Goal: Task Accomplishment & Management: Manage account settings

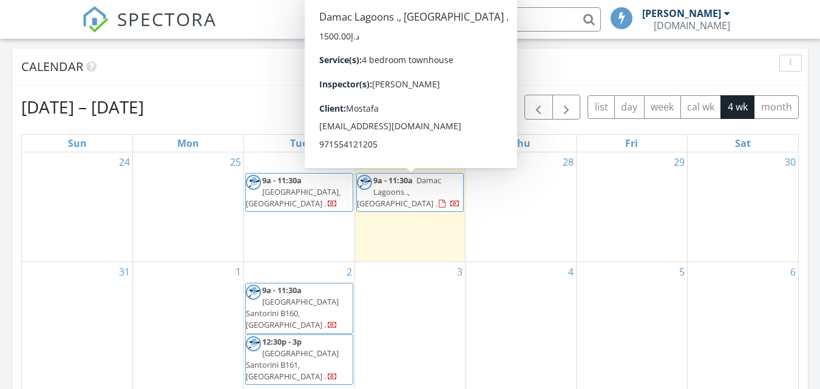
scroll to position [6, 6]
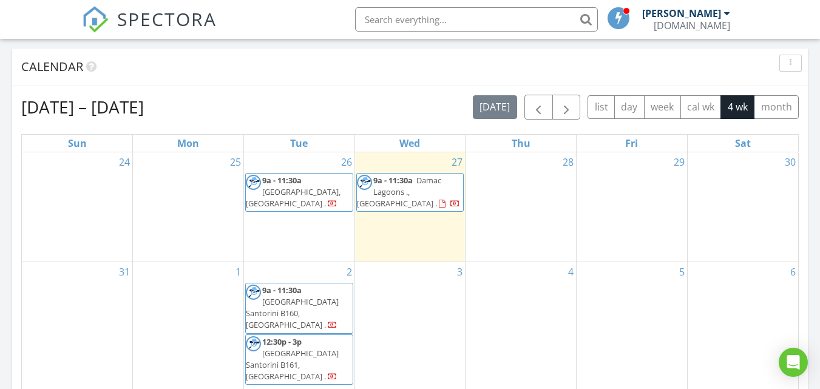
click at [715, 60] on div "Calendar" at bounding box center [400, 67] width 759 height 18
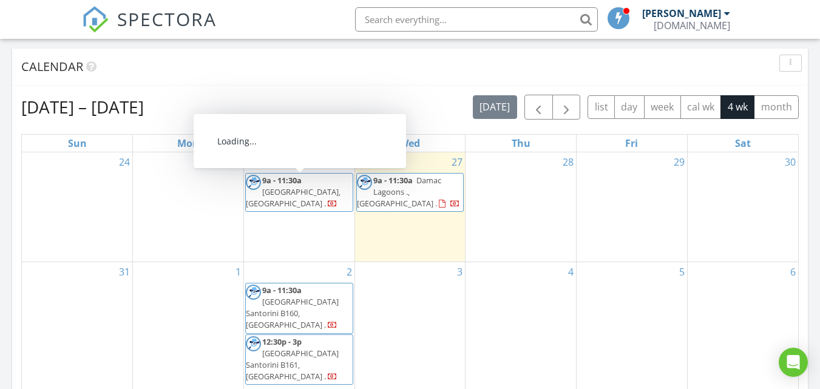
click at [286, 180] on span "9a - 11:30a" at bounding box center [281, 180] width 39 height 11
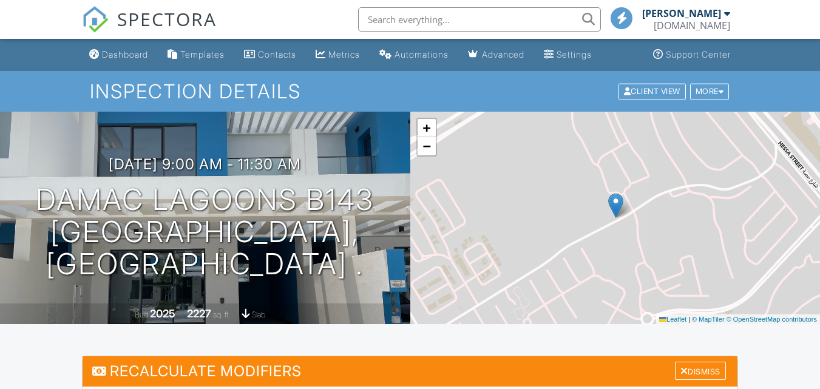
scroll to position [364, 0]
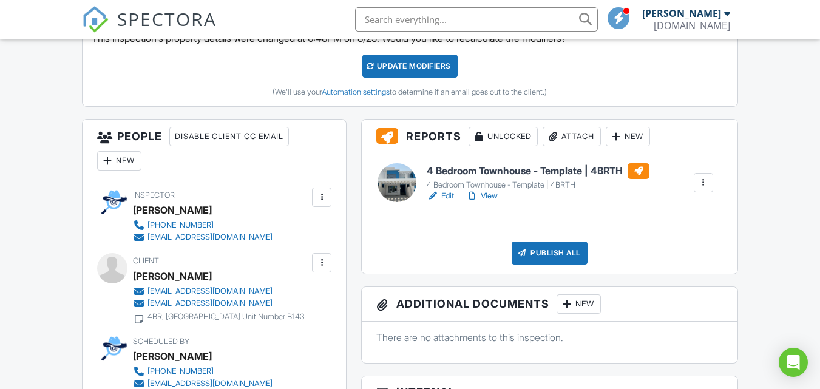
click at [447, 196] on link "Edit" at bounding box center [440, 196] width 27 height 12
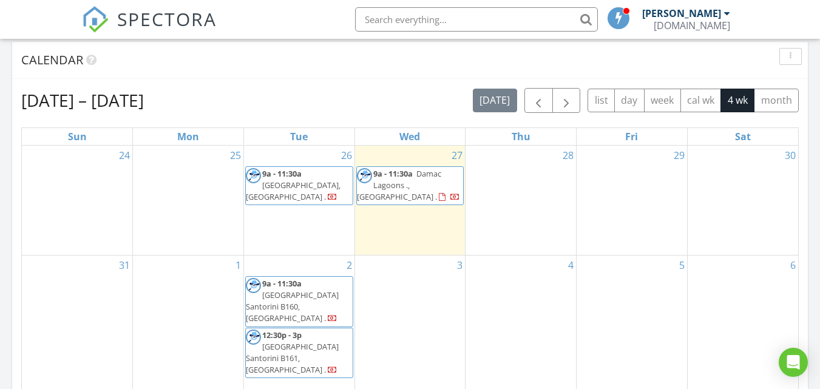
scroll to position [546, 0]
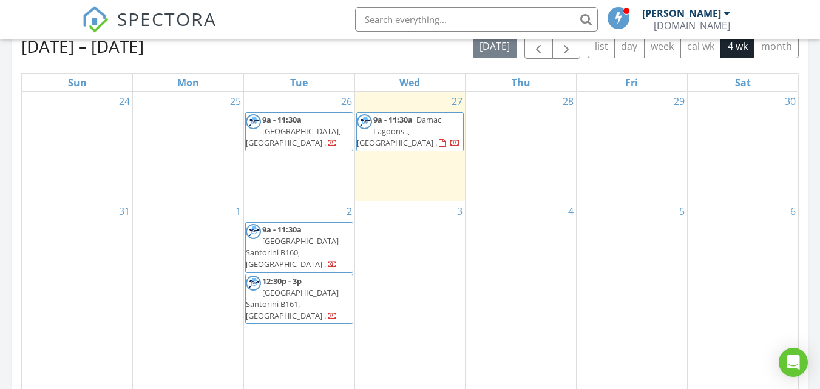
click at [287, 133] on span "DAMAC Lagoons B143, Santorini ." at bounding box center [293, 137] width 95 height 22
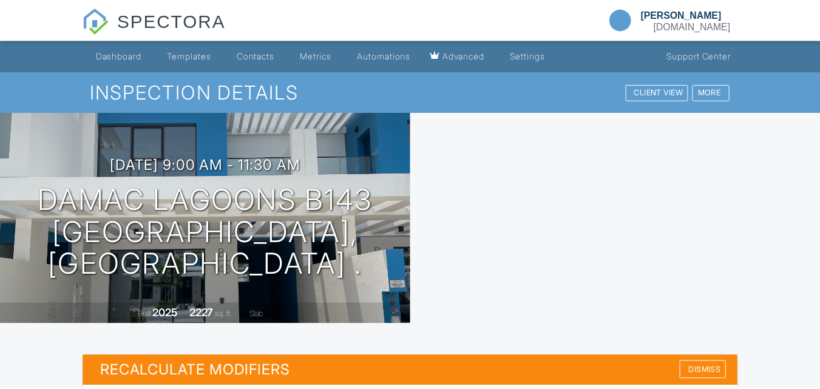
scroll to position [364, 0]
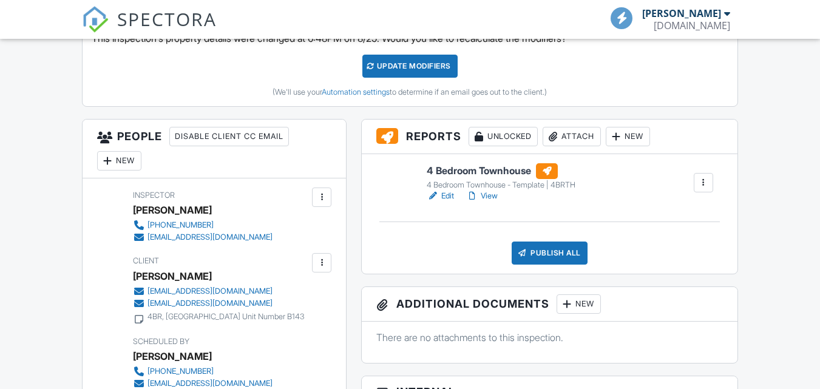
click at [447, 202] on link "Edit" at bounding box center [440, 196] width 27 height 12
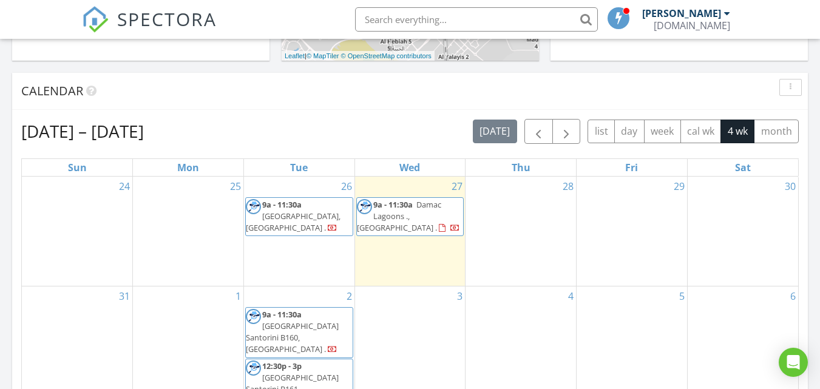
scroll to position [546, 0]
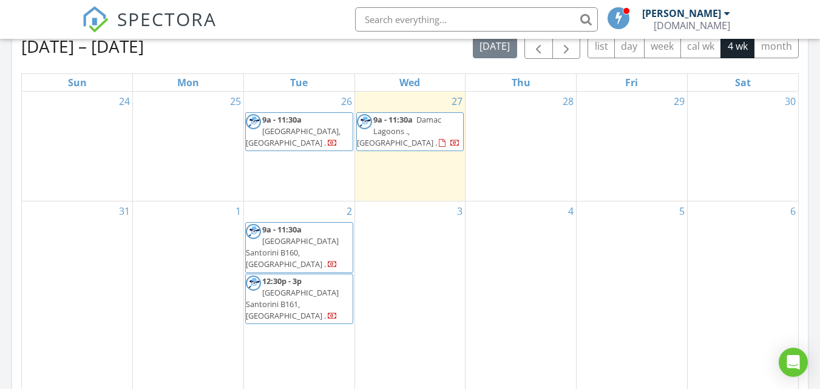
click at [282, 128] on span "[GEOGRAPHIC_DATA], [GEOGRAPHIC_DATA] ." at bounding box center [293, 137] width 95 height 22
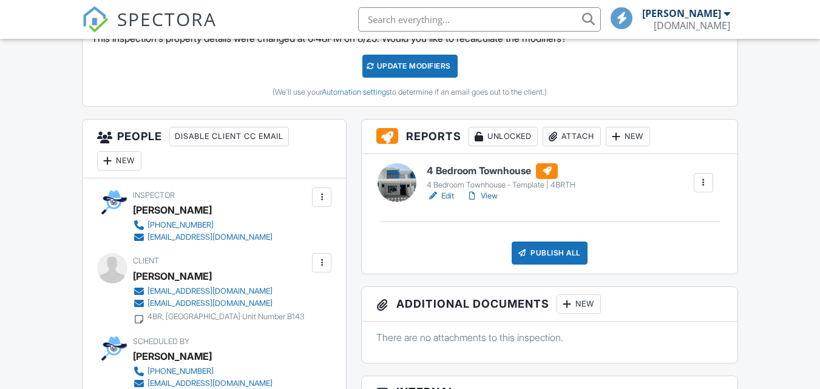
scroll to position [364, 0]
click at [450, 194] on link "Edit" at bounding box center [440, 196] width 27 height 12
